Goal: Information Seeking & Learning: Learn about a topic

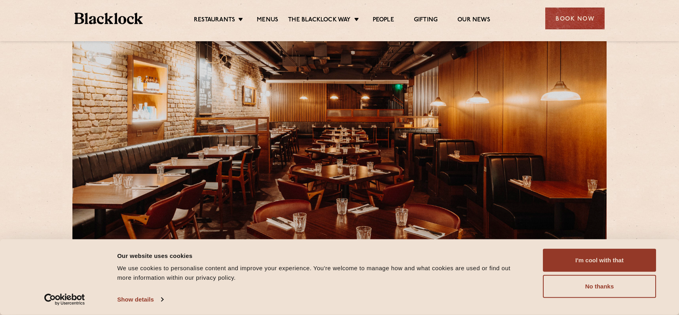
scroll to position [40, 0]
click at [267, 19] on link "Menus" at bounding box center [267, 20] width 21 height 9
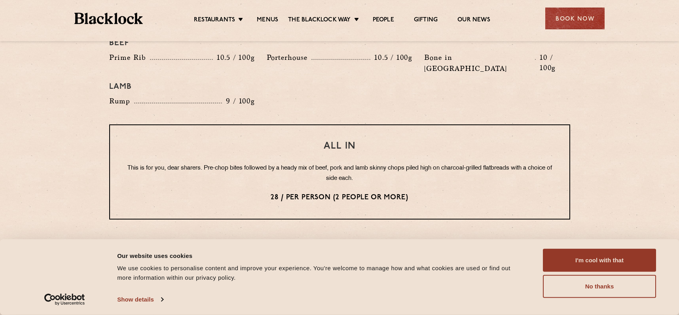
scroll to position [950, 0]
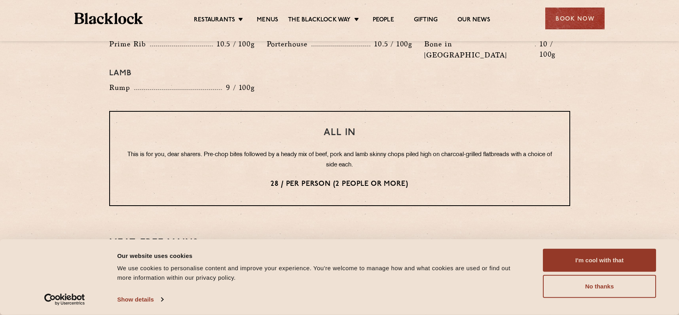
click at [410, 65] on div "Lamb" at bounding box center [339, 73] width 473 height 17
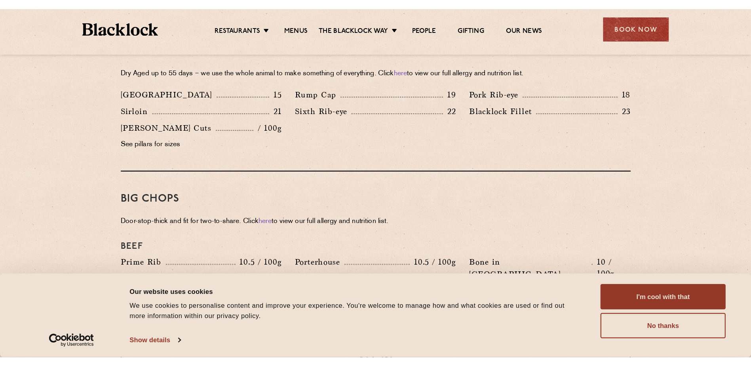
scroll to position [752, 0]
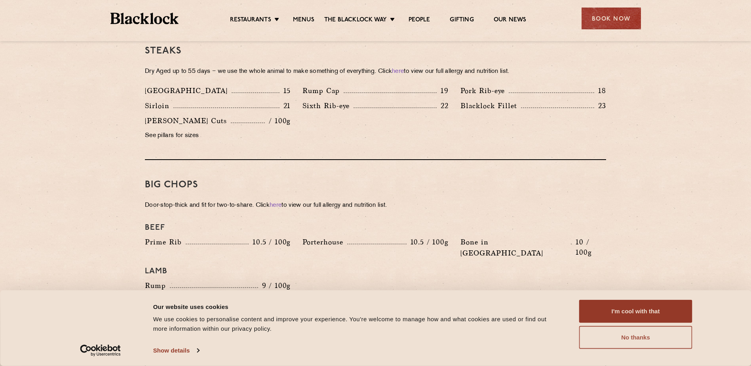
click at [625, 314] on button "No thanks" at bounding box center [635, 337] width 113 height 23
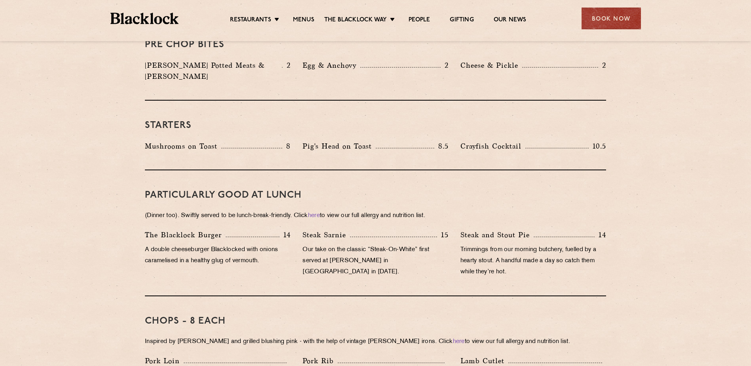
scroll to position [396, 0]
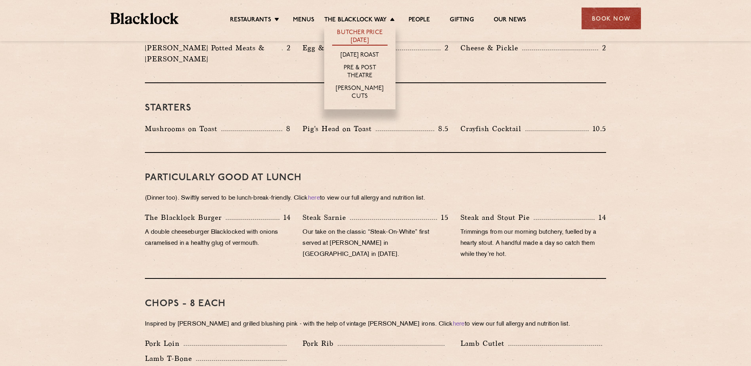
click at [360, 34] on link "Butcher Price [DATE]" at bounding box center [359, 37] width 55 height 17
